Goal: Transaction & Acquisition: Purchase product/service

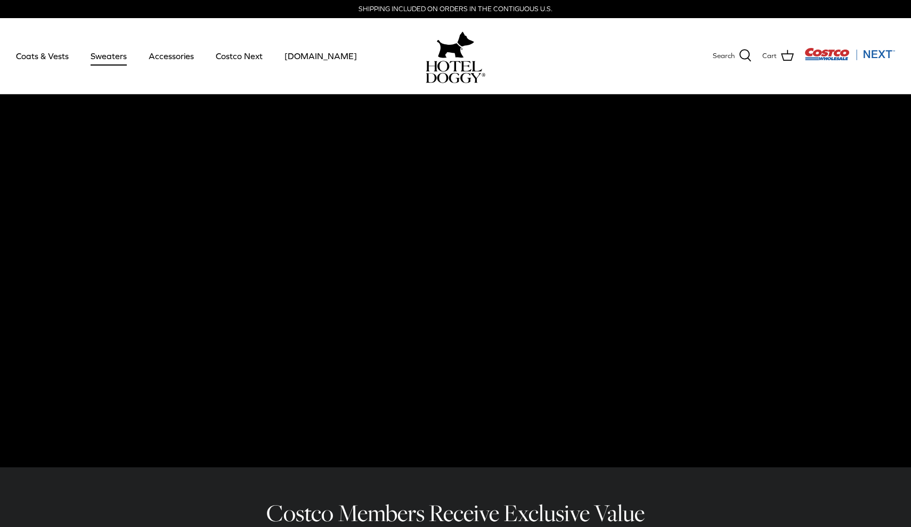
click at [108, 54] on link "Sweaters" at bounding box center [108, 56] width 55 height 36
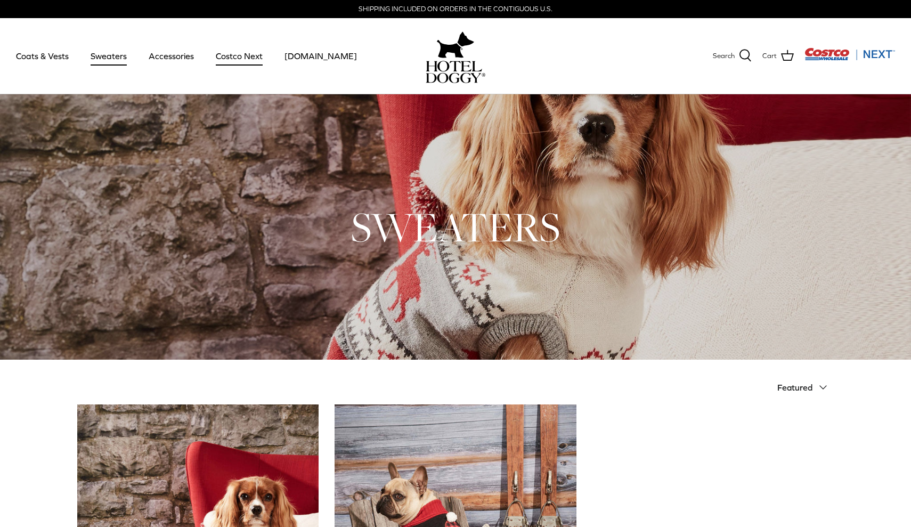
click at [252, 58] on link "Costco Next" at bounding box center [239, 56] width 66 height 36
click at [54, 50] on link "Coats & Vests" at bounding box center [42, 56] width 72 height 36
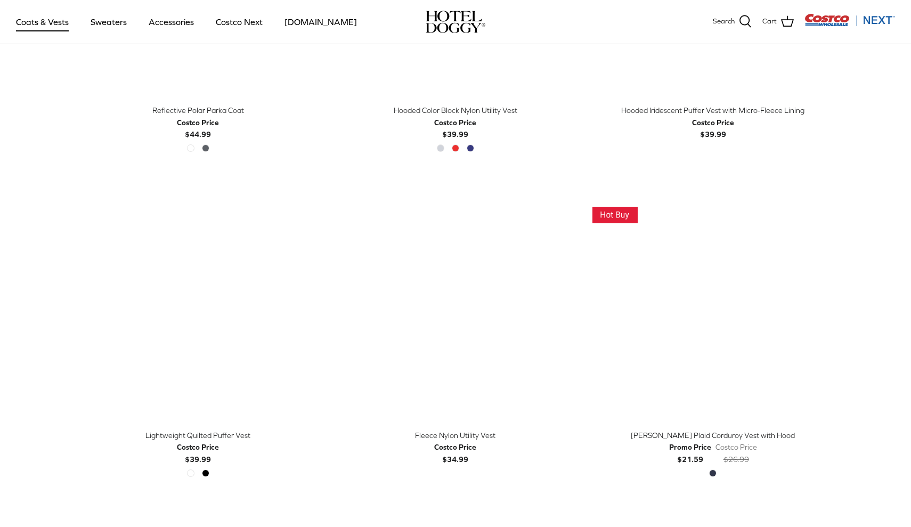
scroll to position [1121, 0]
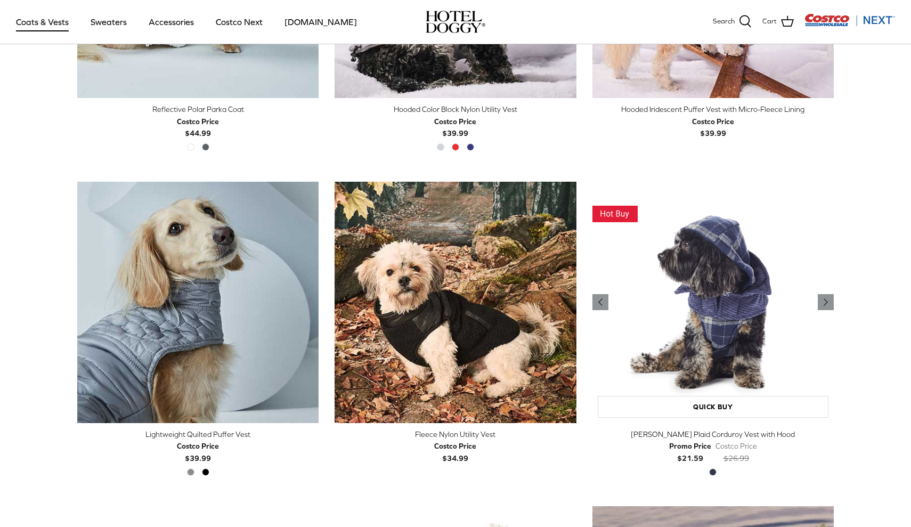
click at [709, 376] on img "Melton Plaid Corduroy Vest with Hood" at bounding box center [712, 302] width 241 height 241
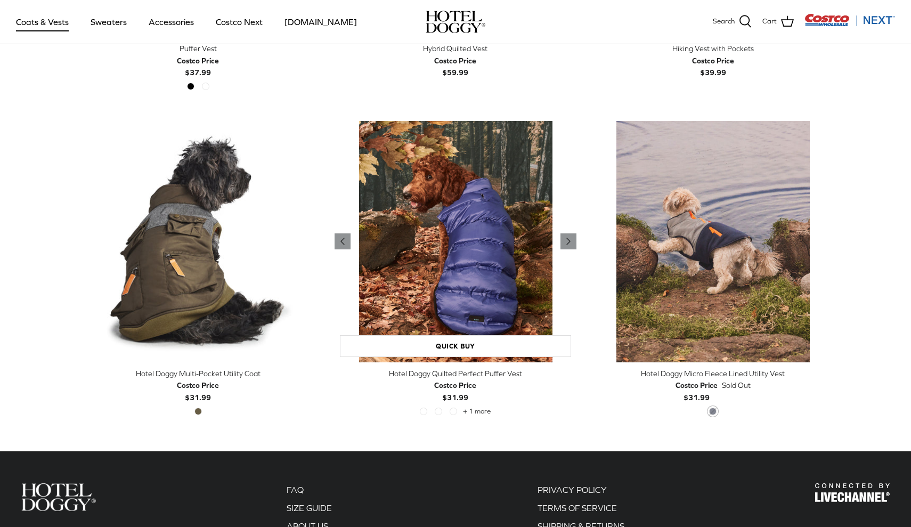
scroll to position [2158, 0]
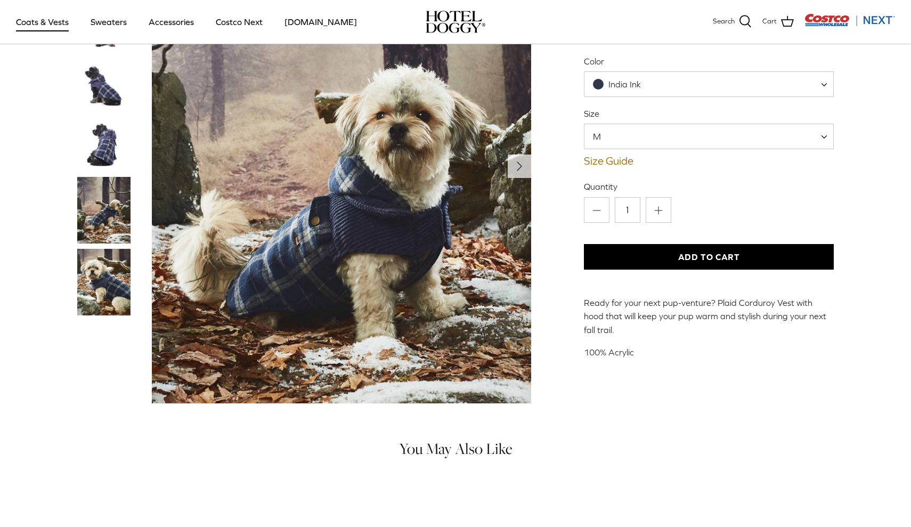
scroll to position [133, 0]
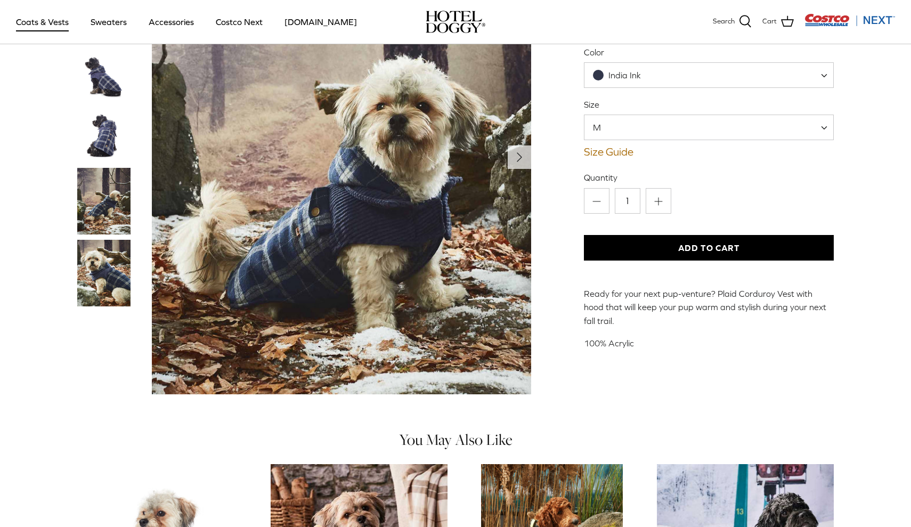
click at [96, 218] on img "Thumbnail Link" at bounding box center [103, 201] width 53 height 67
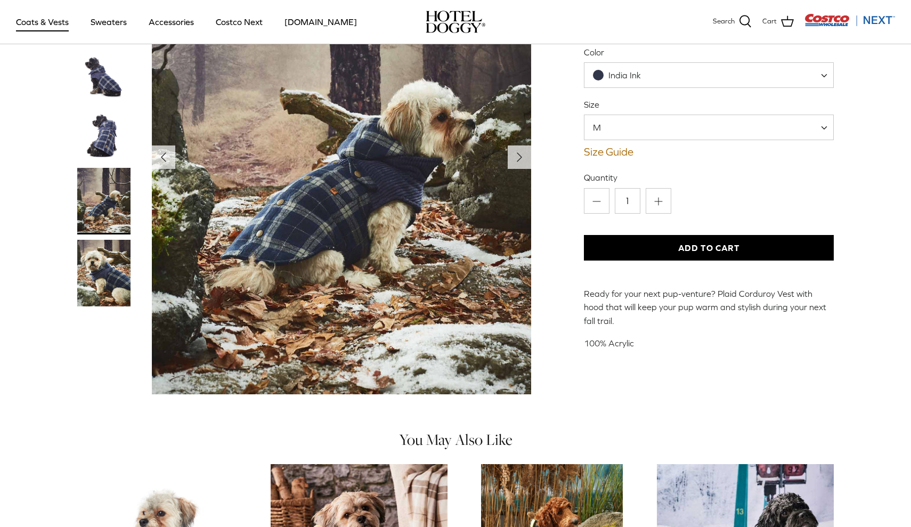
click at [106, 273] on img "Thumbnail Link" at bounding box center [103, 273] width 53 height 67
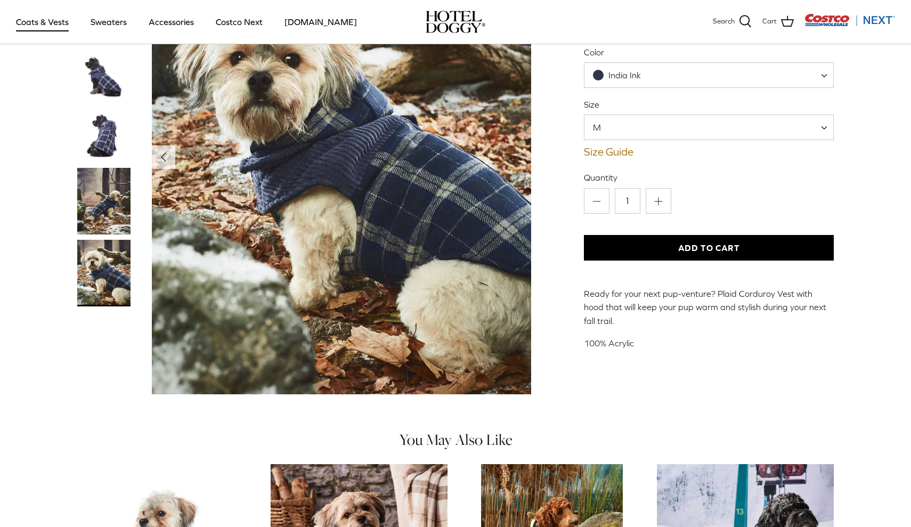
click at [709, 72] on span "India Ink" at bounding box center [709, 75] width 250 height 26
click at [721, 168] on div "[PERSON_NAME] Plaid Corduroy Vest with Hood Promo Price $21.59 Costco Price $26…" at bounding box center [709, 135] width 250 height 430
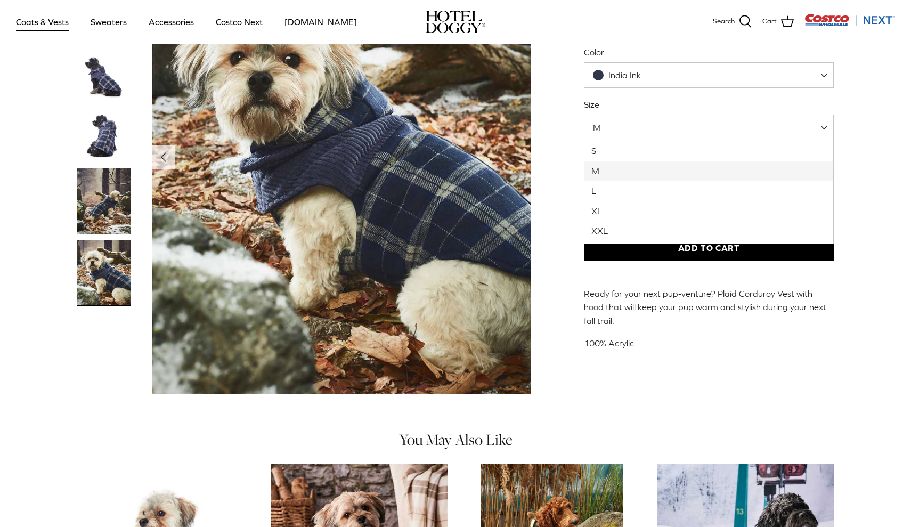
click at [720, 129] on span "M" at bounding box center [709, 127] width 250 height 26
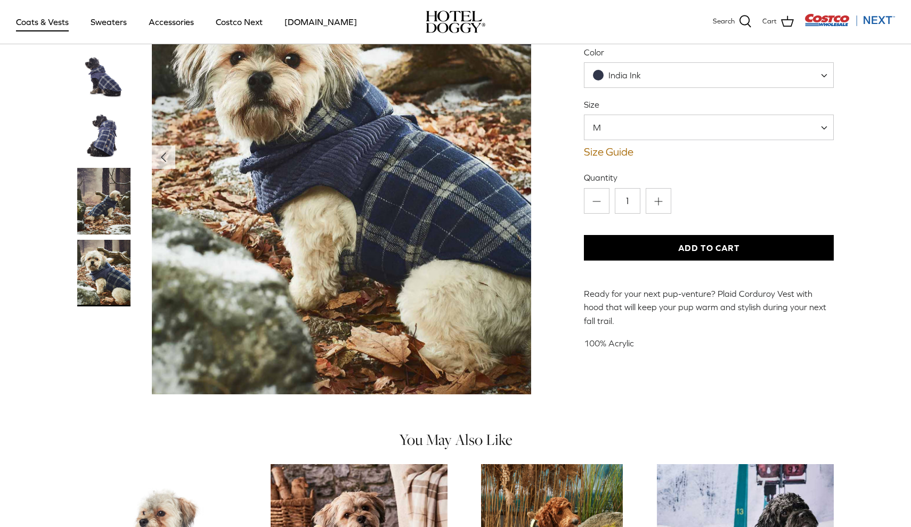
click at [864, 176] on div "Home Right COATS Right [PERSON_NAME] Plaid Corduroy Vest with Hood Left Previou…" at bounding box center [455, 151] width 911 height 505
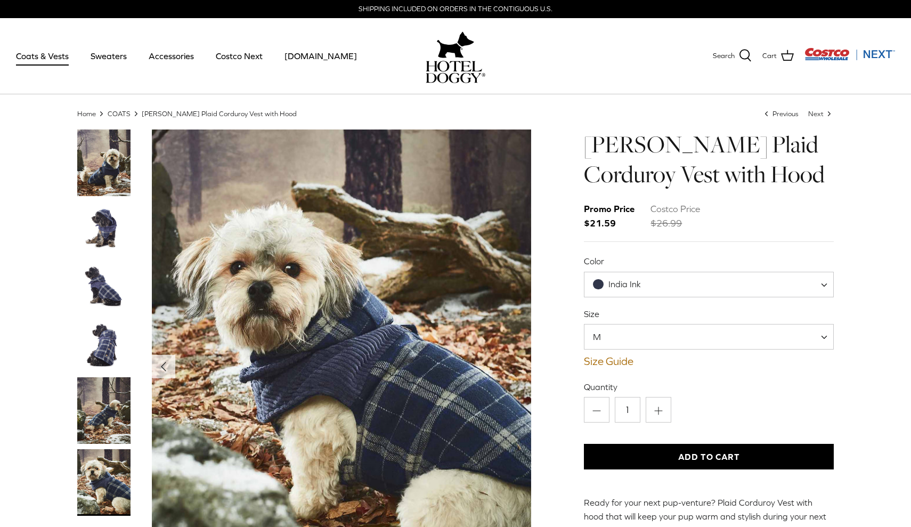
scroll to position [0, 0]
click at [619, 362] on link "Size Guide" at bounding box center [709, 361] width 250 height 13
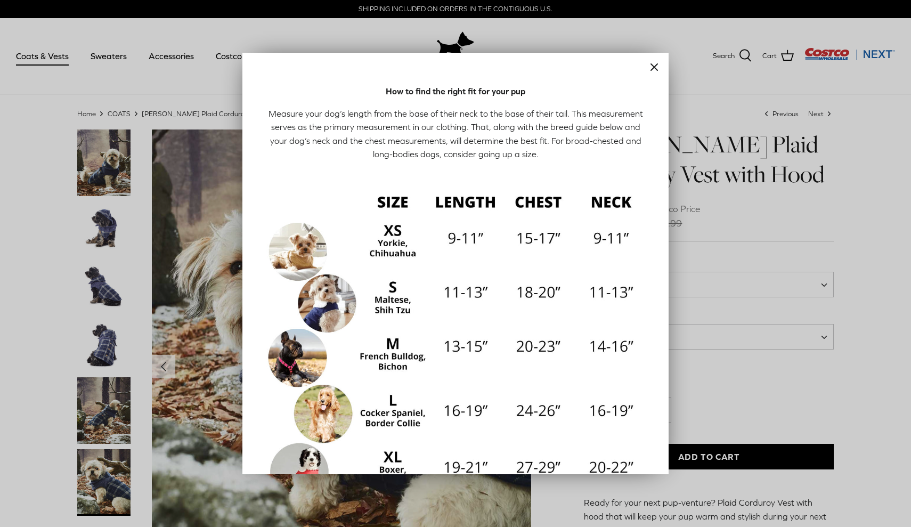
click at [856, 191] on div at bounding box center [455, 263] width 911 height 527
